Goal: Navigation & Orientation: Find specific page/section

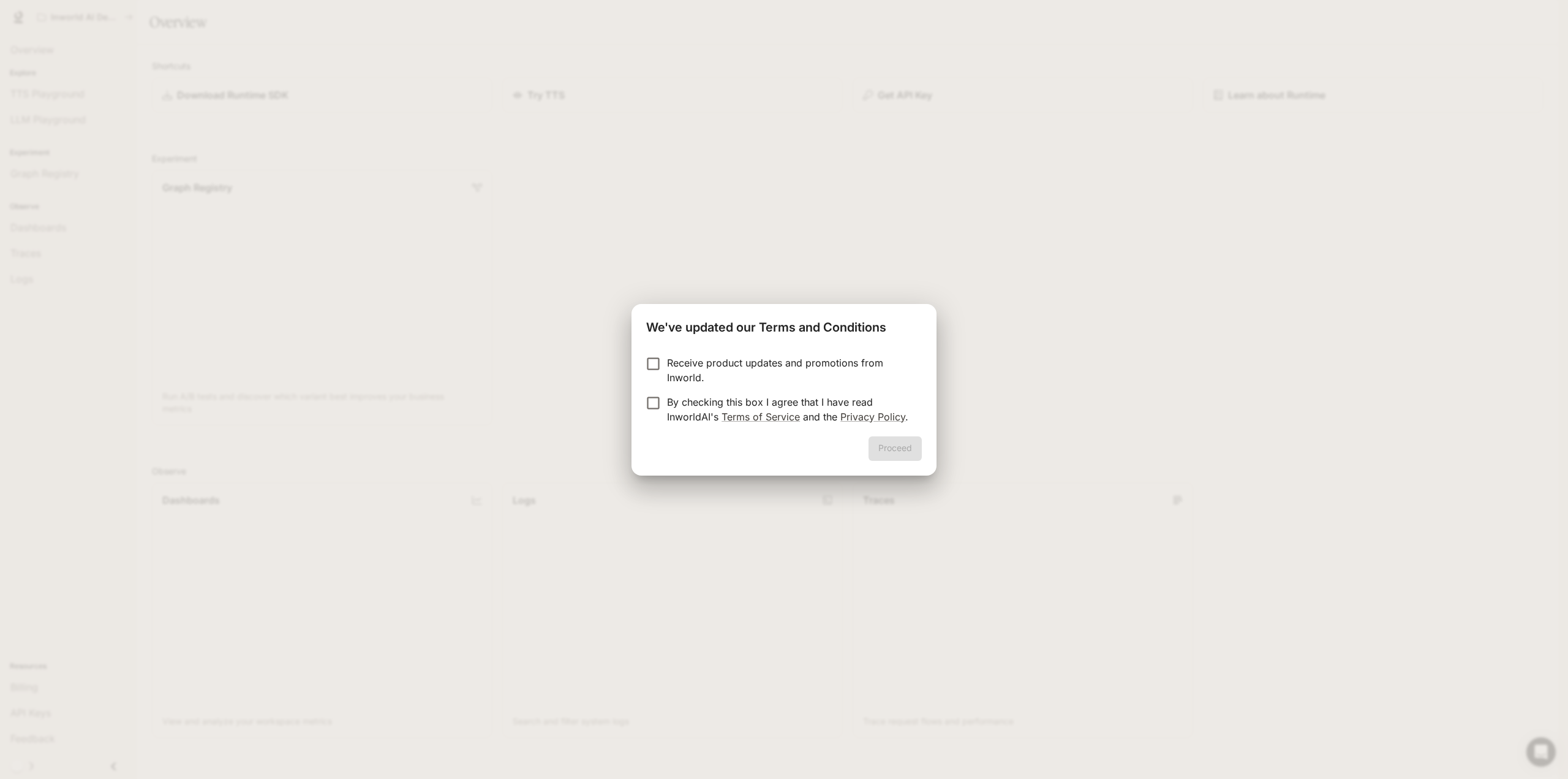
click at [742, 365] on p "Receive product updates and promotions from Inworld." at bounding box center [789, 370] width 245 height 30
click at [669, 415] on p "By checking this box I agree that I have read InworldAI's Terms of Service and …" at bounding box center [789, 409] width 245 height 30
click at [894, 449] on button "Proceed" at bounding box center [895, 449] width 53 height 25
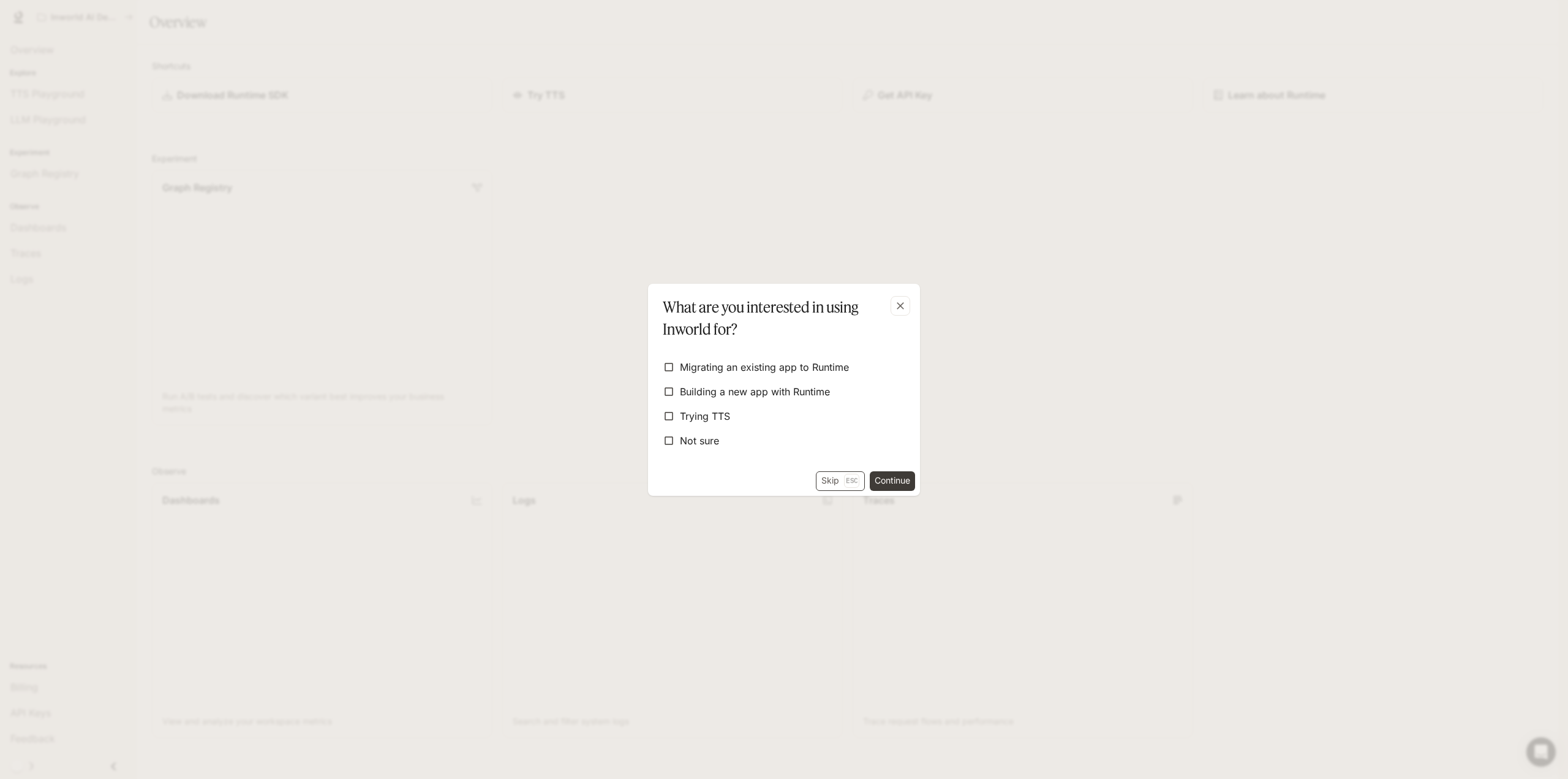
click at [832, 480] on button "Skip Esc" at bounding box center [841, 481] width 49 height 20
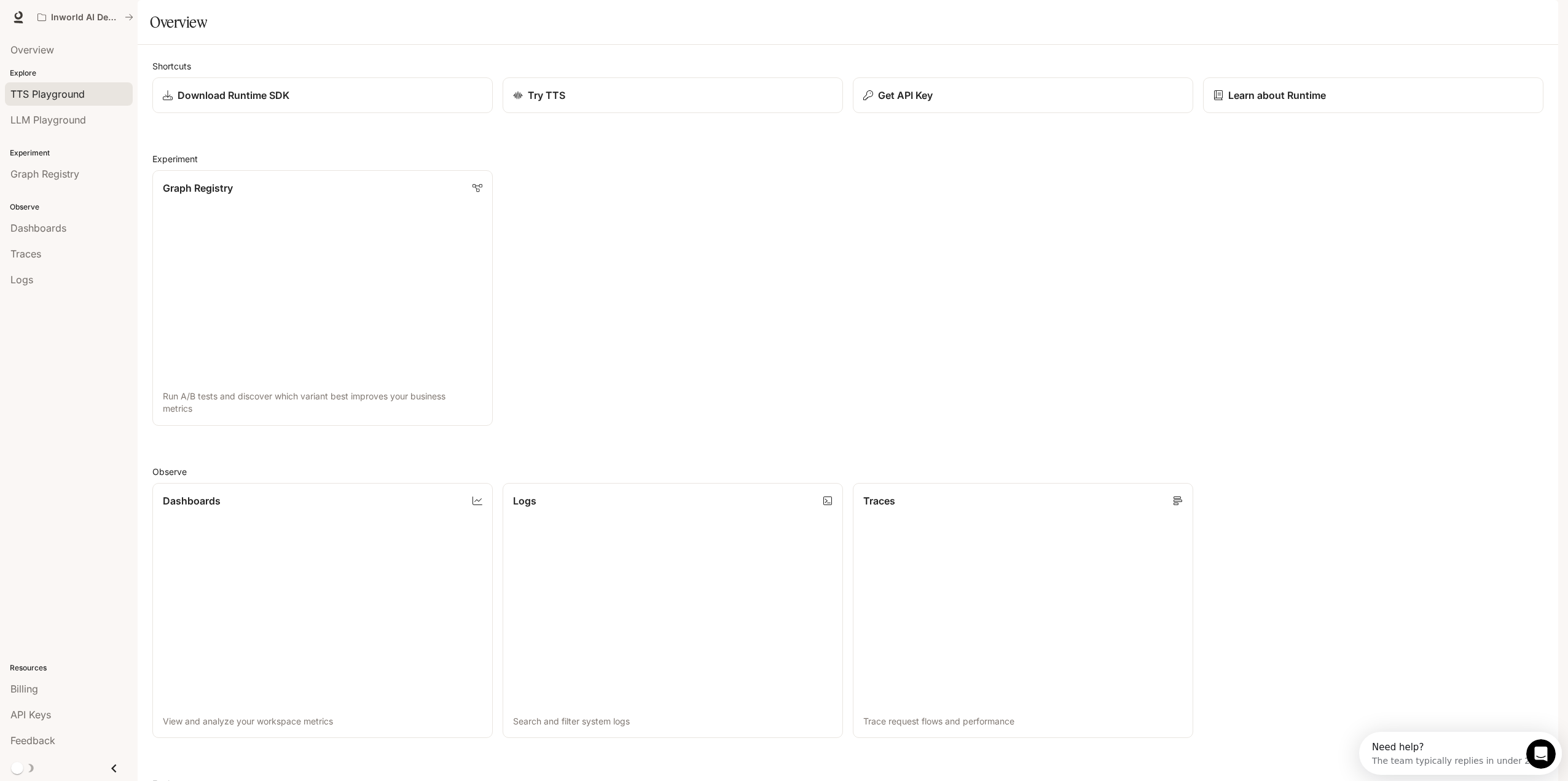
click at [79, 101] on link "TTS Playground" at bounding box center [69, 94] width 128 height 23
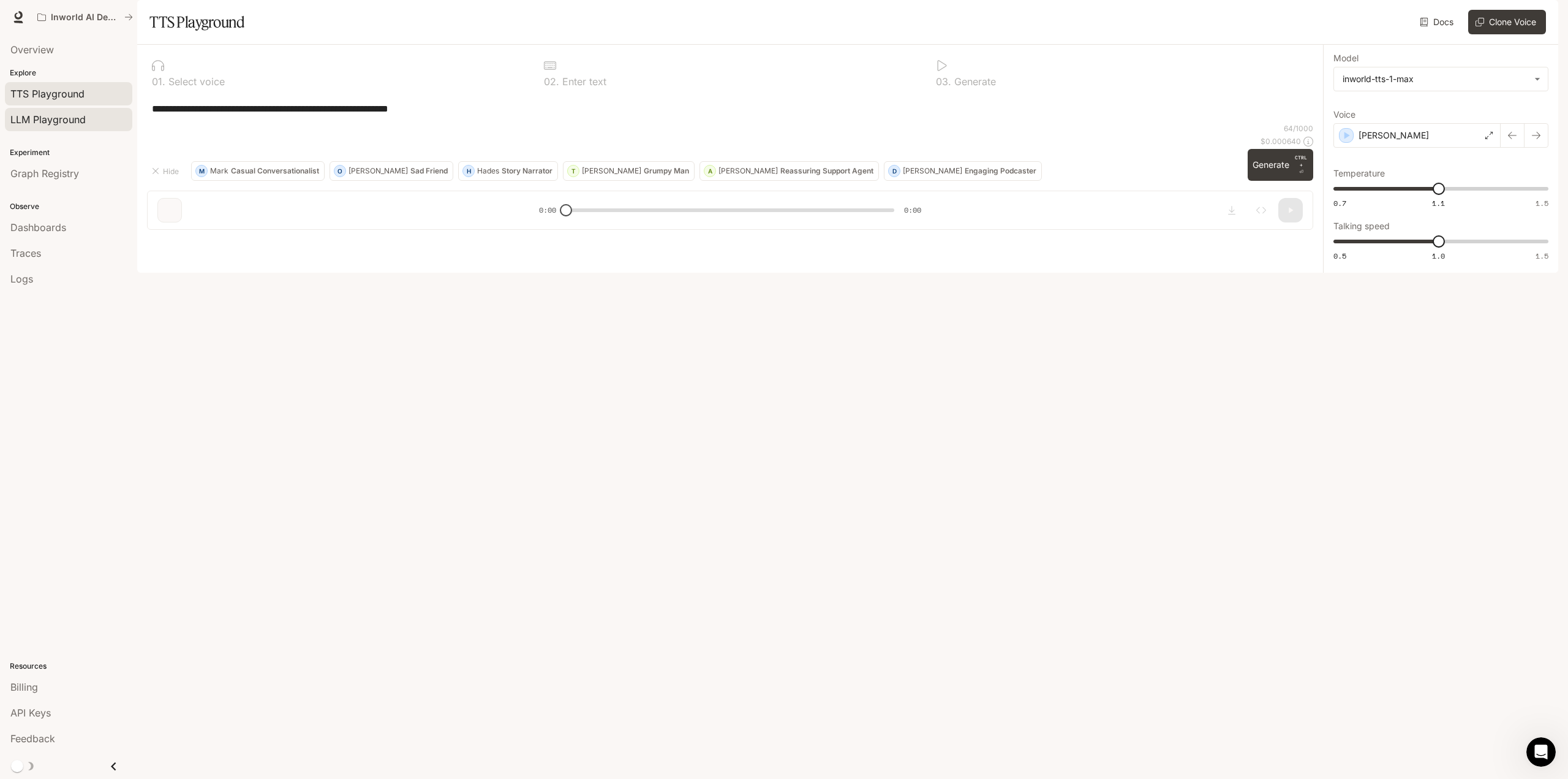
click at [62, 128] on link "LLM Playground" at bounding box center [69, 119] width 128 height 23
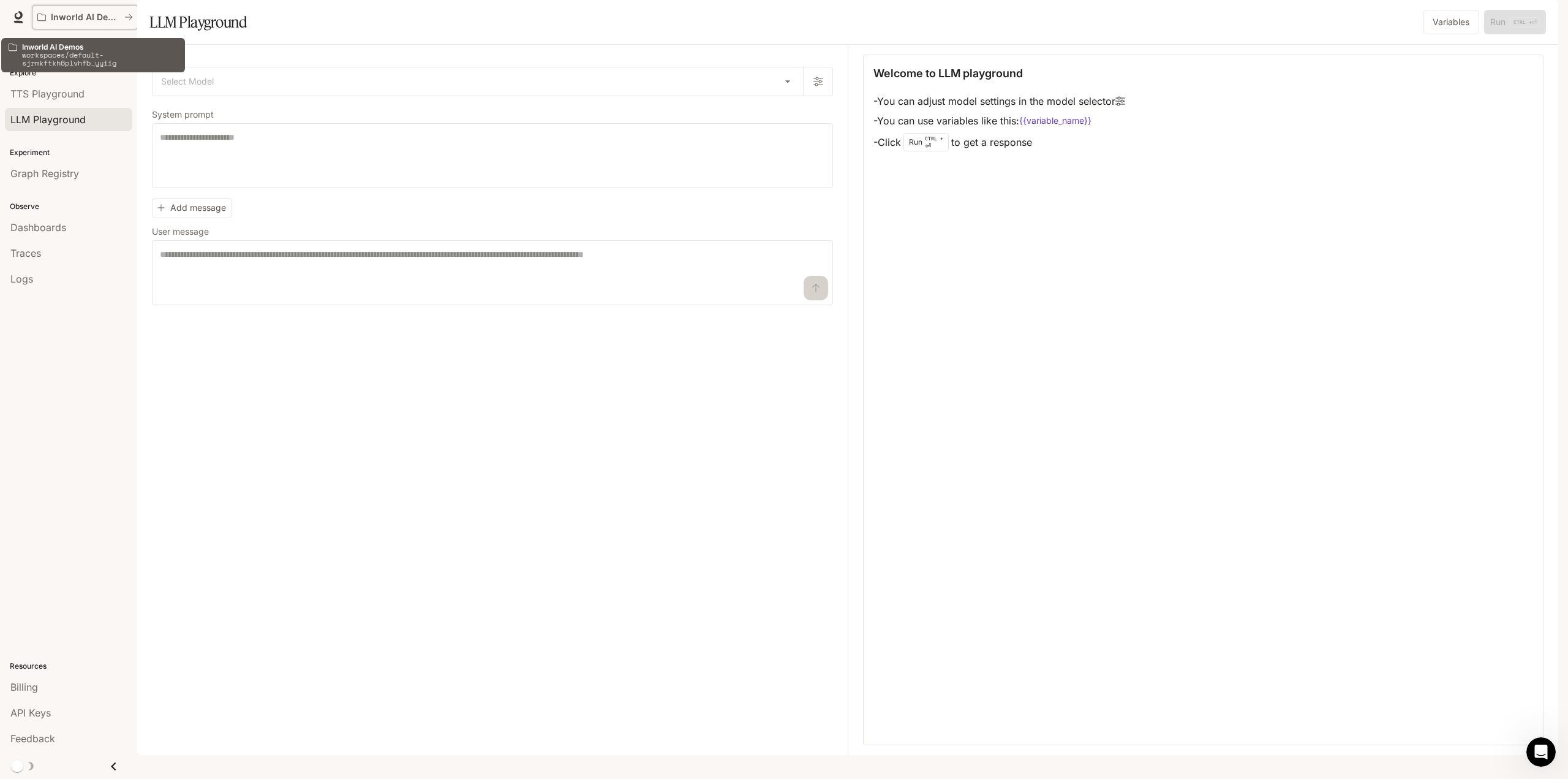
click at [82, 17] on p "Inworld AI Demos" at bounding box center [85, 17] width 69 height 10
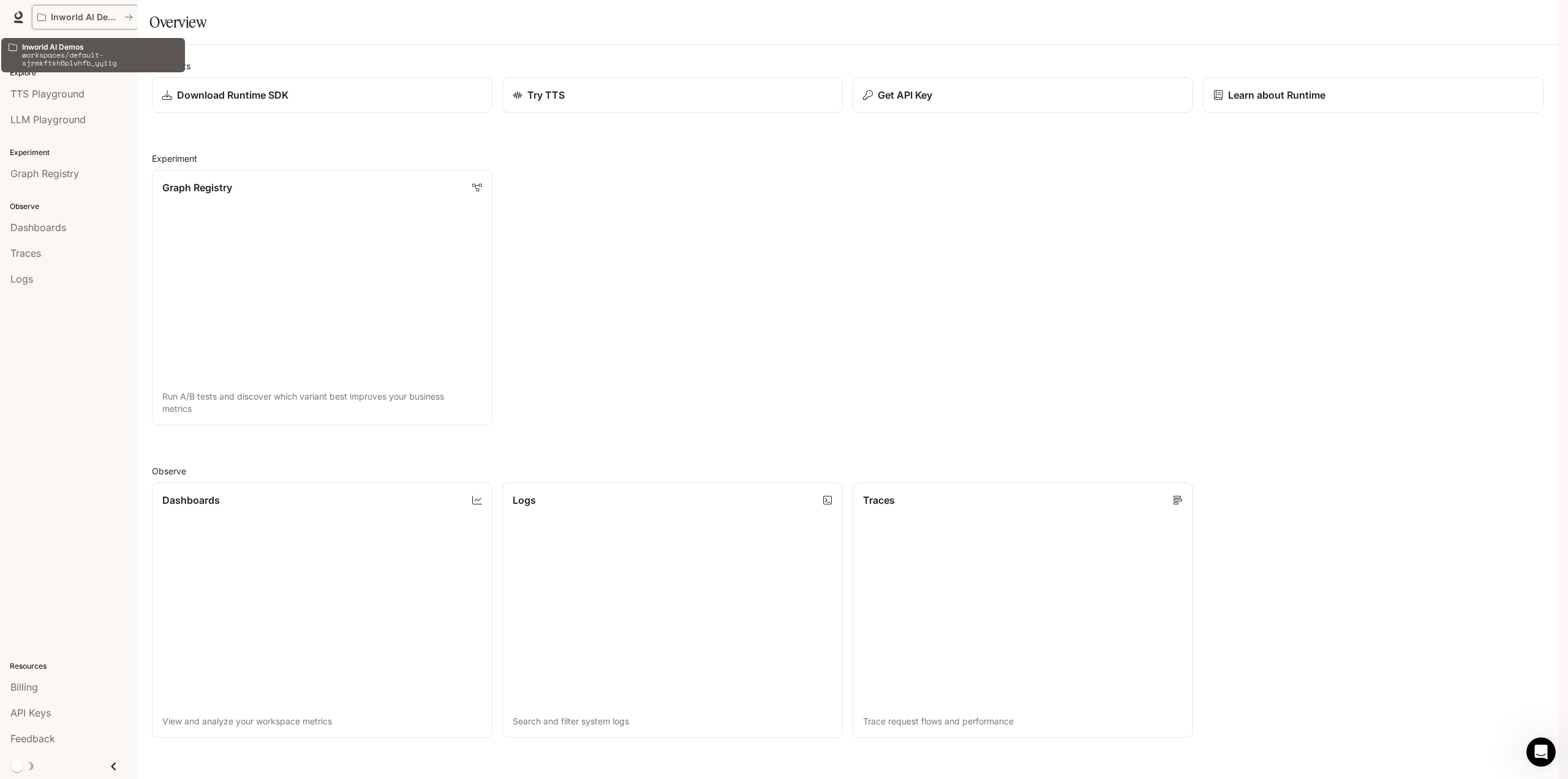
click at [130, 16] on icon "All workspaces" at bounding box center [129, 17] width 9 height 9
